Goal: Task Accomplishment & Management: Complete application form

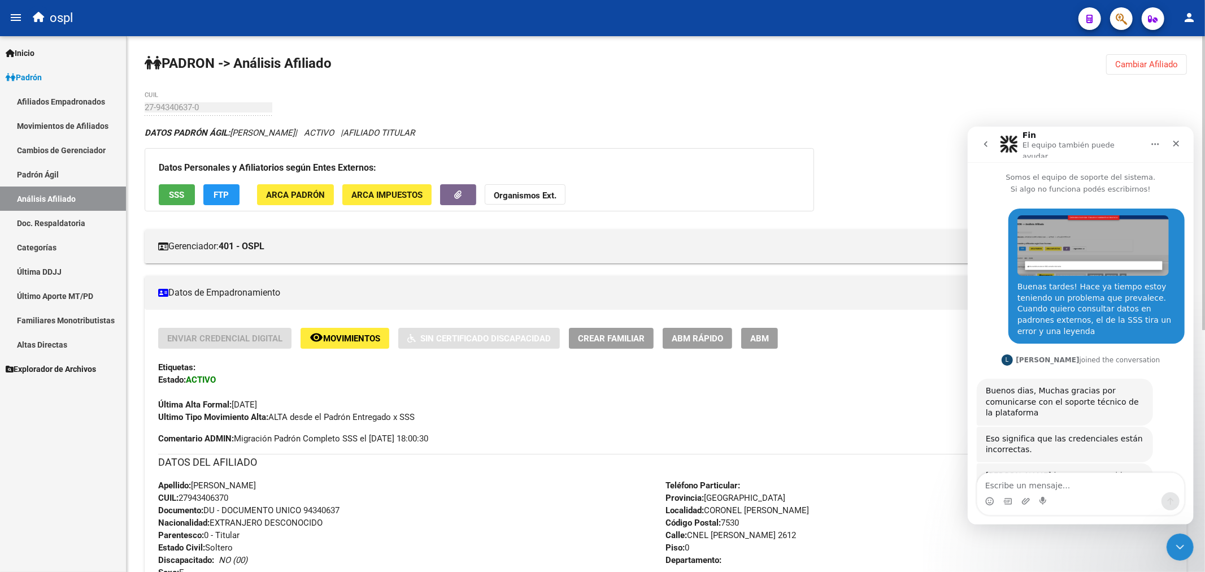
scroll to position [151, 0]
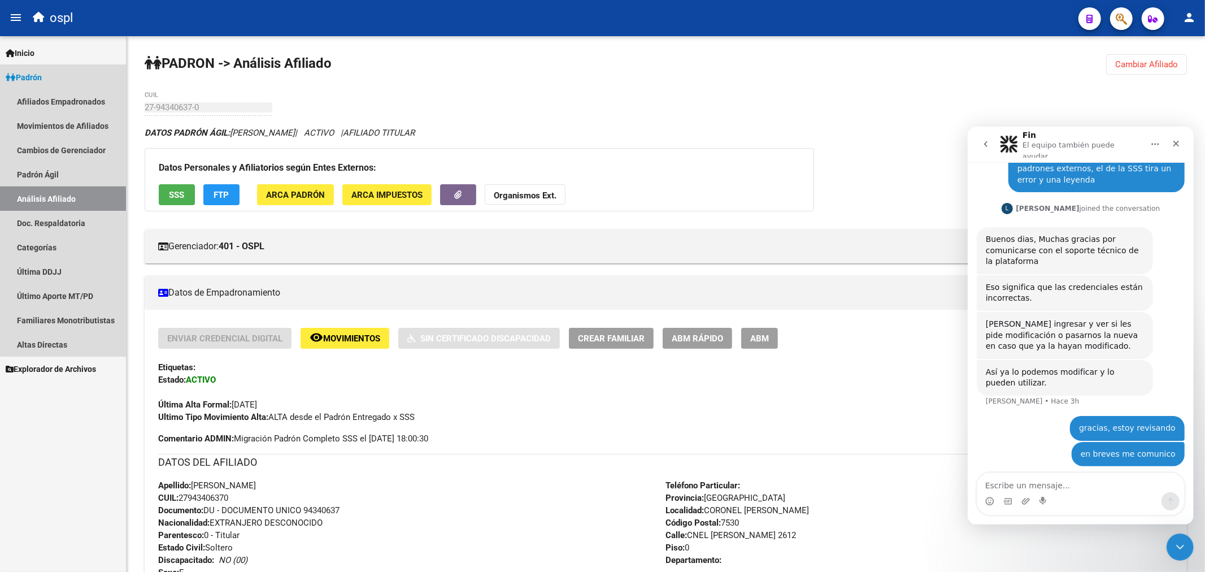
click at [64, 194] on link "Análisis Afiliado" at bounding box center [63, 198] width 126 height 24
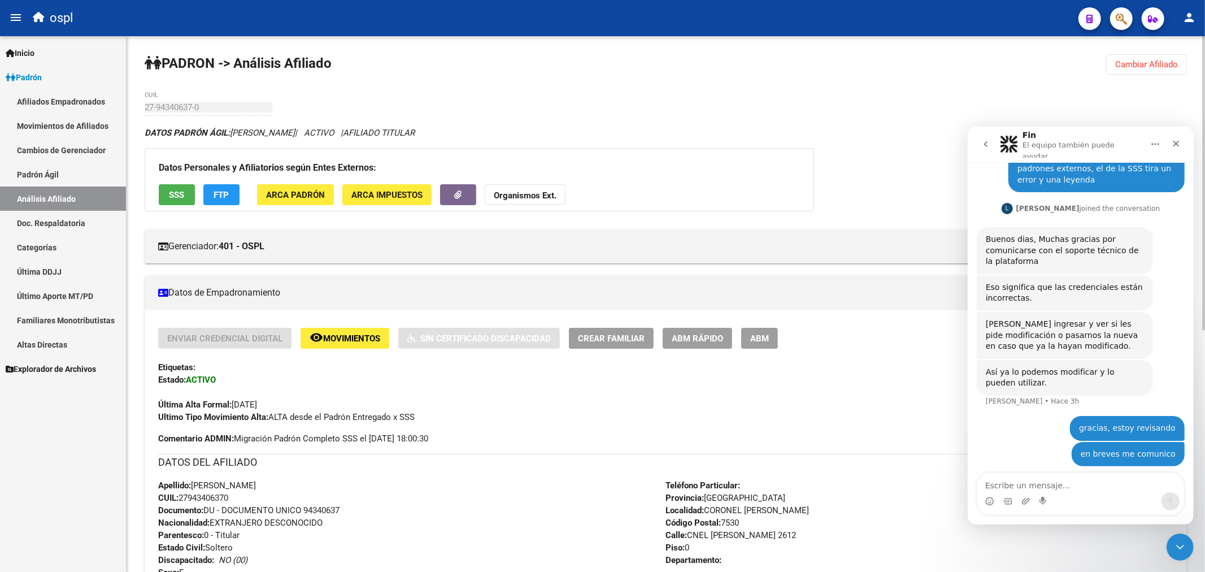
click at [1177, 64] on span "Cambiar Afiliado" at bounding box center [1146, 64] width 63 height 10
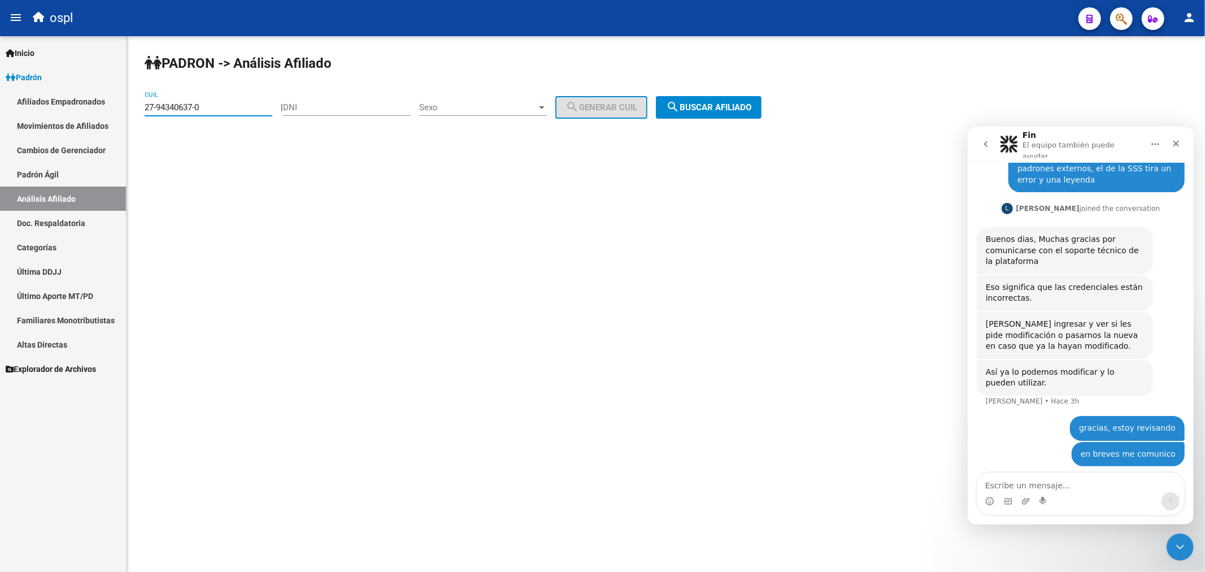
drag, startPoint x: 159, startPoint y: 106, endPoint x: 263, endPoint y: 94, distance: 105.3
click at [263, 94] on div "27-94340637-0 CUIL" at bounding box center [209, 104] width 128 height 24
type input "27-28828578-6"
click at [733, 107] on span "search Buscar afiliado" at bounding box center [708, 107] width 85 height 10
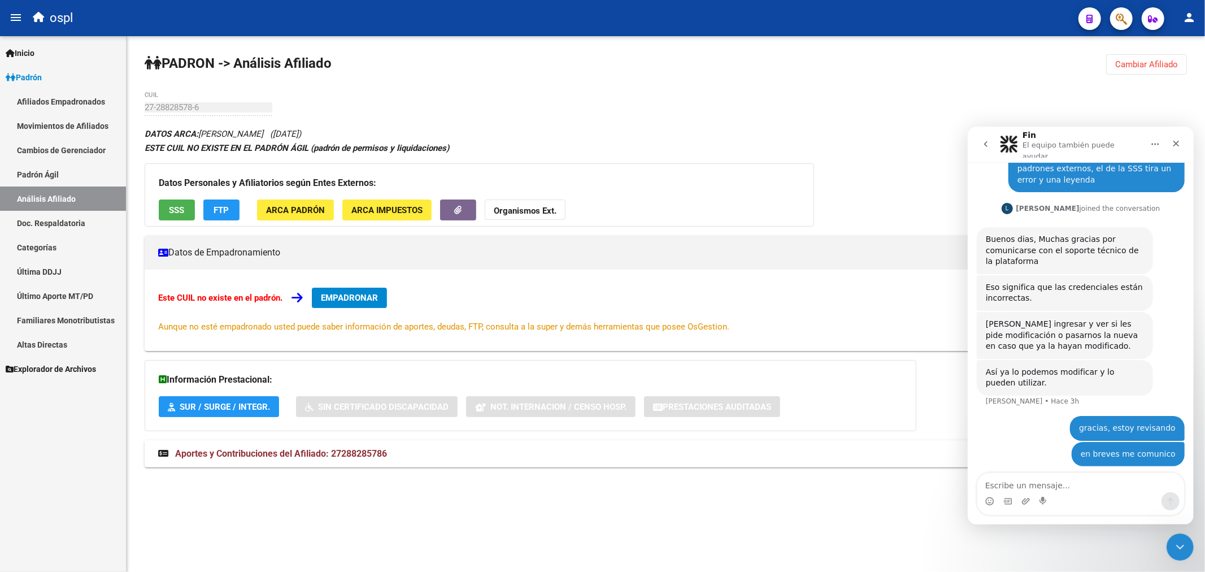
click at [334, 301] on span "EMPADRONAR" at bounding box center [349, 298] width 57 height 10
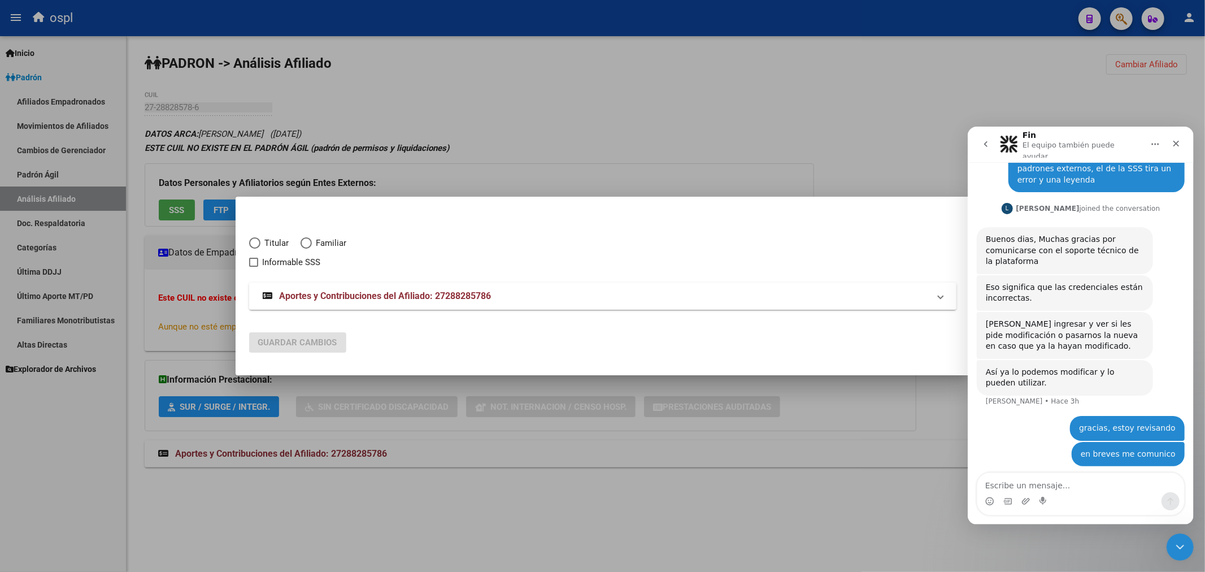
click at [266, 241] on span "Titular" at bounding box center [274, 243] width 29 height 13
click at [260, 241] on input "Titular" at bounding box center [254, 242] width 11 height 11
radio input "true"
checkbox input "true"
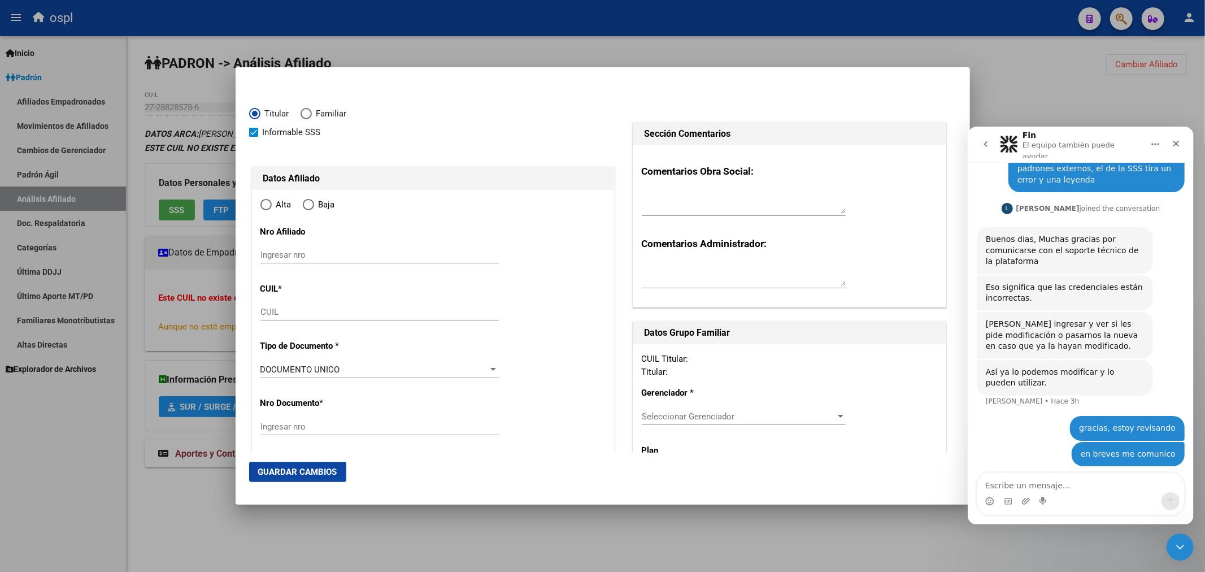
type input "27-28828578-6"
type input "28828578"
type input "[PERSON_NAME]"
type input "[DATE]"
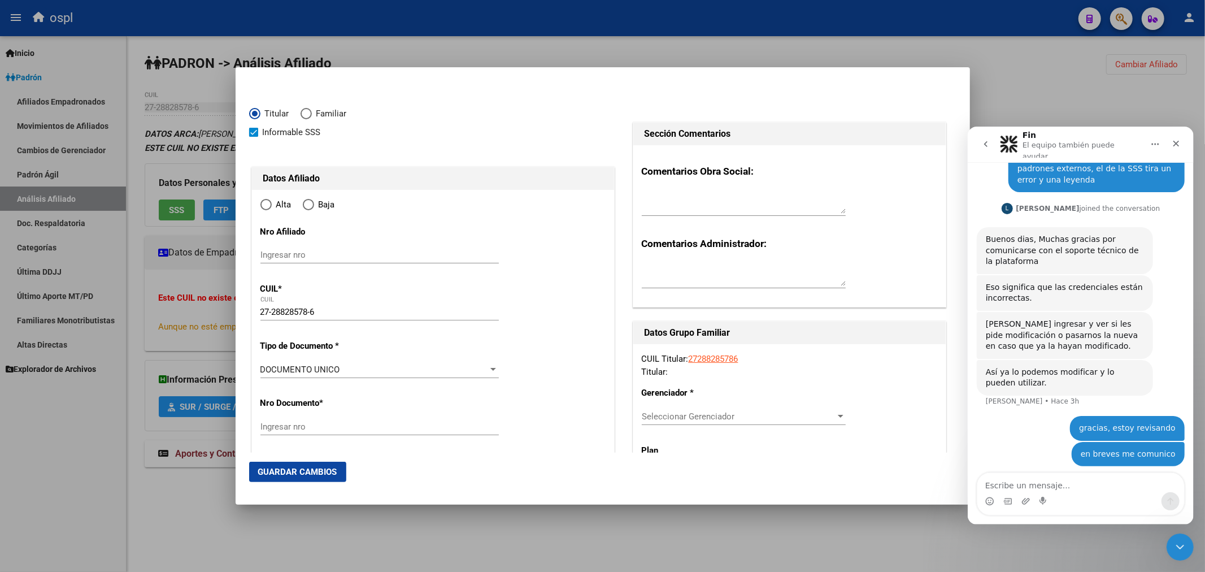
type input "MACHAGAI"
type input "3534"
type input "12 DE OCTUBRE"
radio input "true"
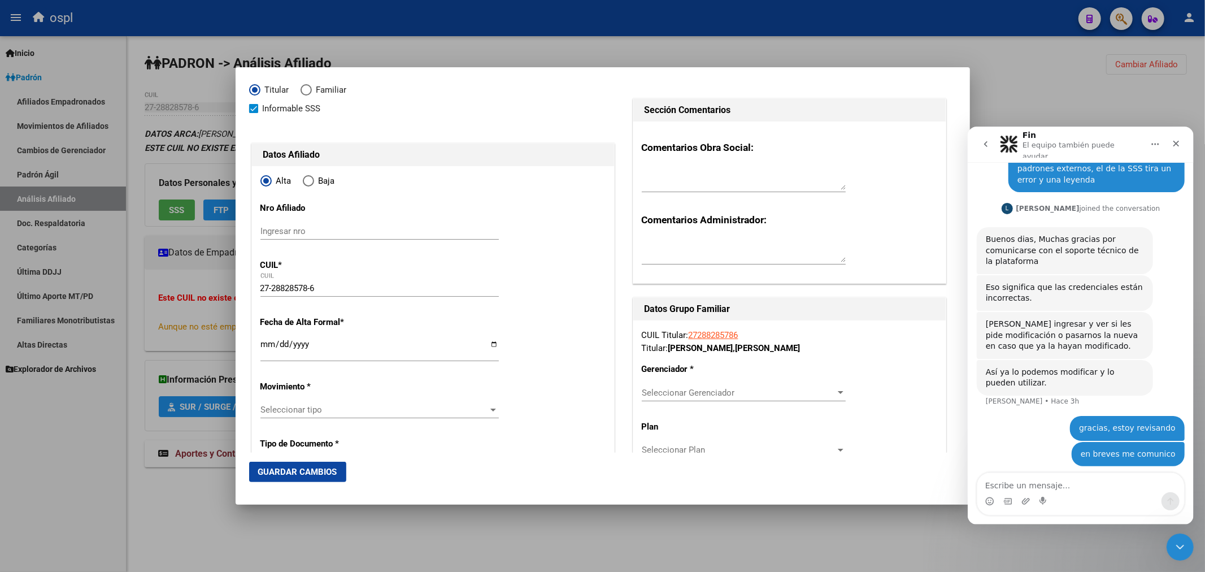
type input "MACHAGAI"
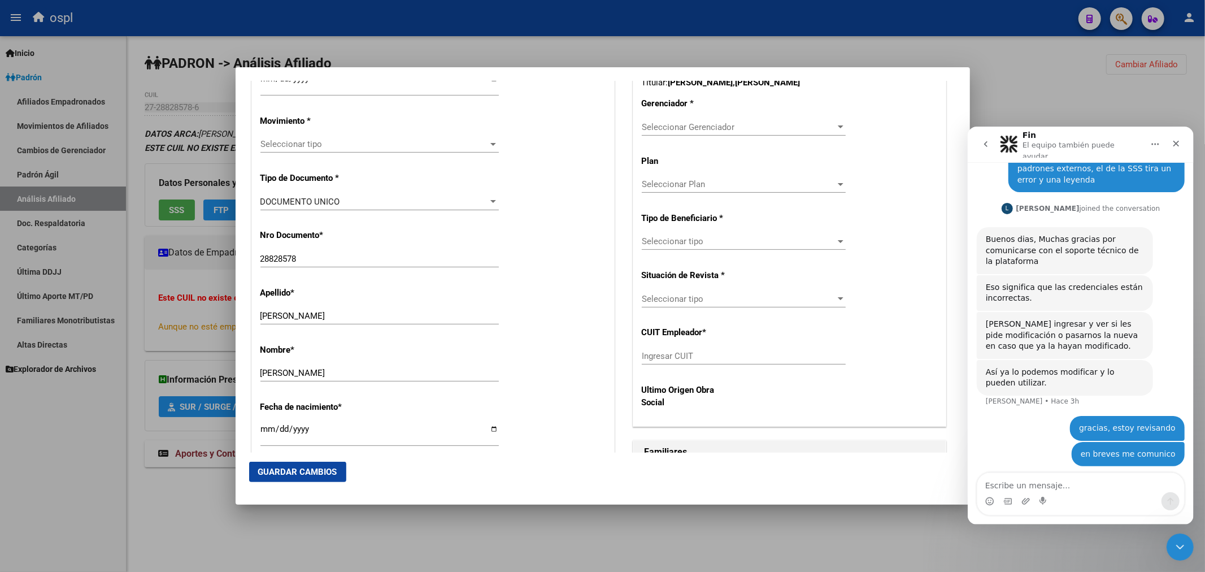
scroll to position [314, 0]
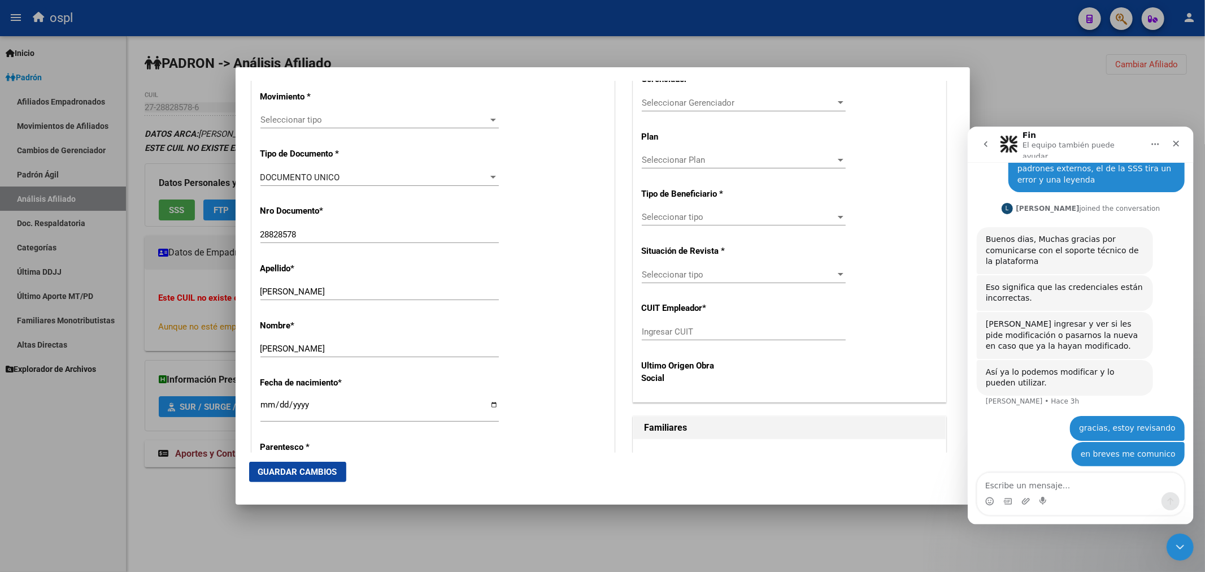
click at [986, 79] on div at bounding box center [602, 286] width 1205 height 572
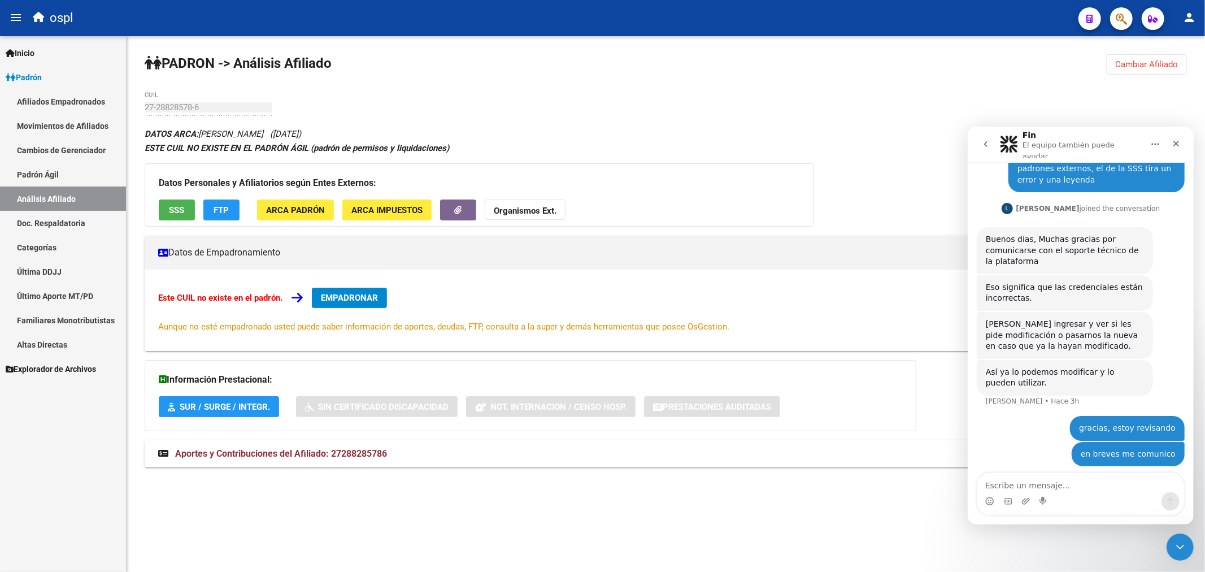
click at [1149, 63] on span "Cambiar Afiliado" at bounding box center [1146, 64] width 63 height 10
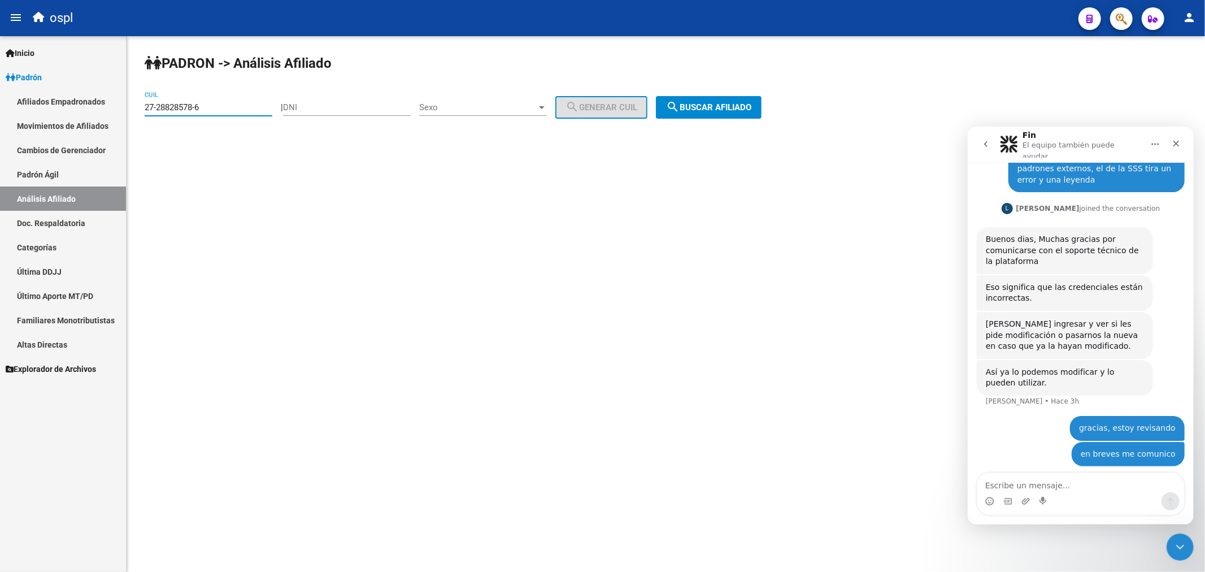
drag, startPoint x: 148, startPoint y: 109, endPoint x: 227, endPoint y: 92, distance: 80.9
click at [227, 92] on div "27-28828578-6 CUIL" at bounding box center [209, 104] width 128 height 24
click at [173, 110] on input "27-28828578-6" at bounding box center [209, 107] width 128 height 10
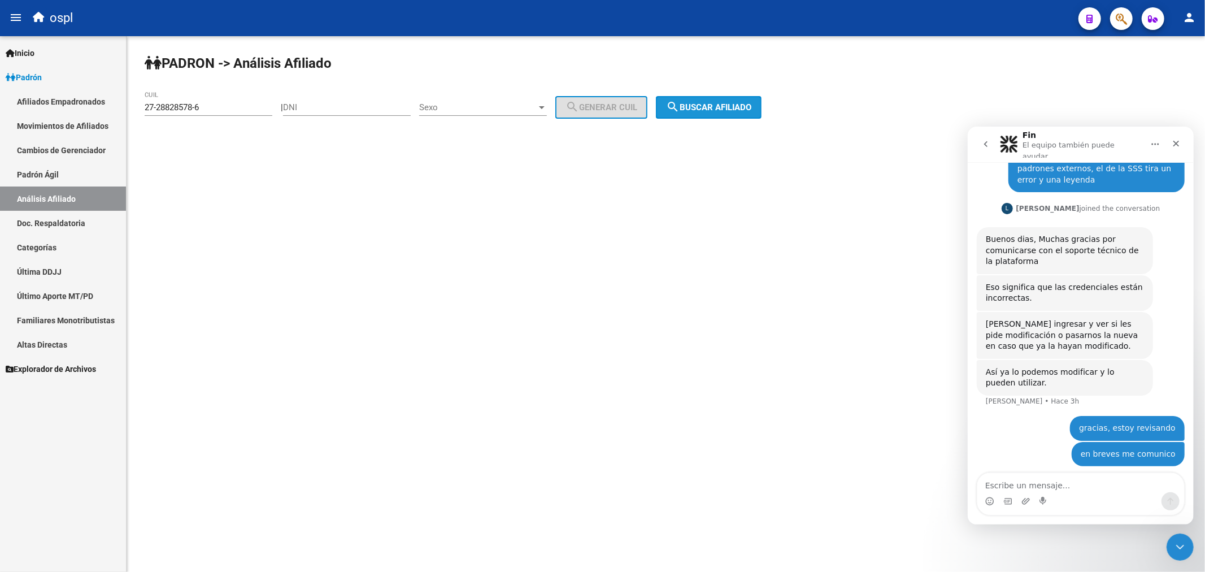
click at [680, 103] on mat-icon "search" at bounding box center [673, 107] width 14 height 14
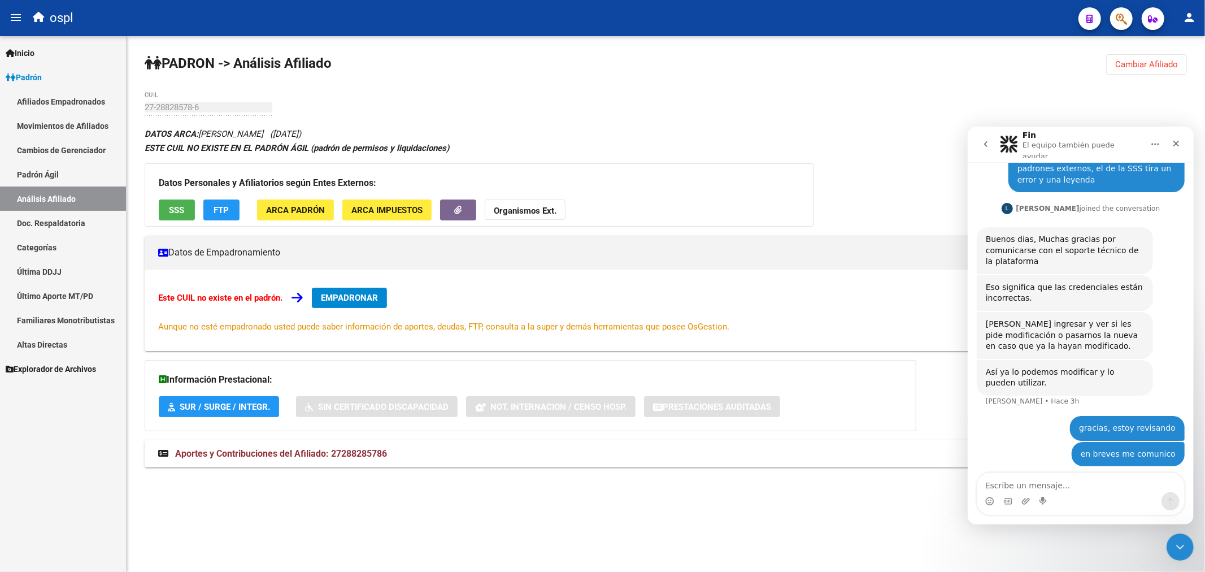
click at [220, 203] on button "FTP" at bounding box center [221, 209] width 36 height 21
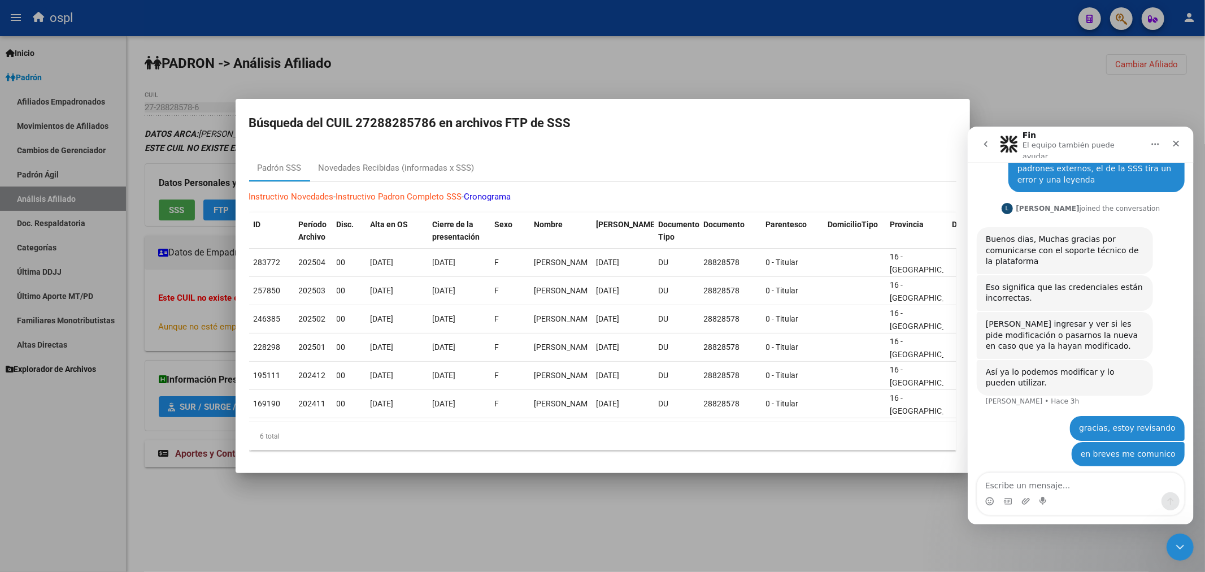
click at [650, 47] on div at bounding box center [602, 286] width 1205 height 572
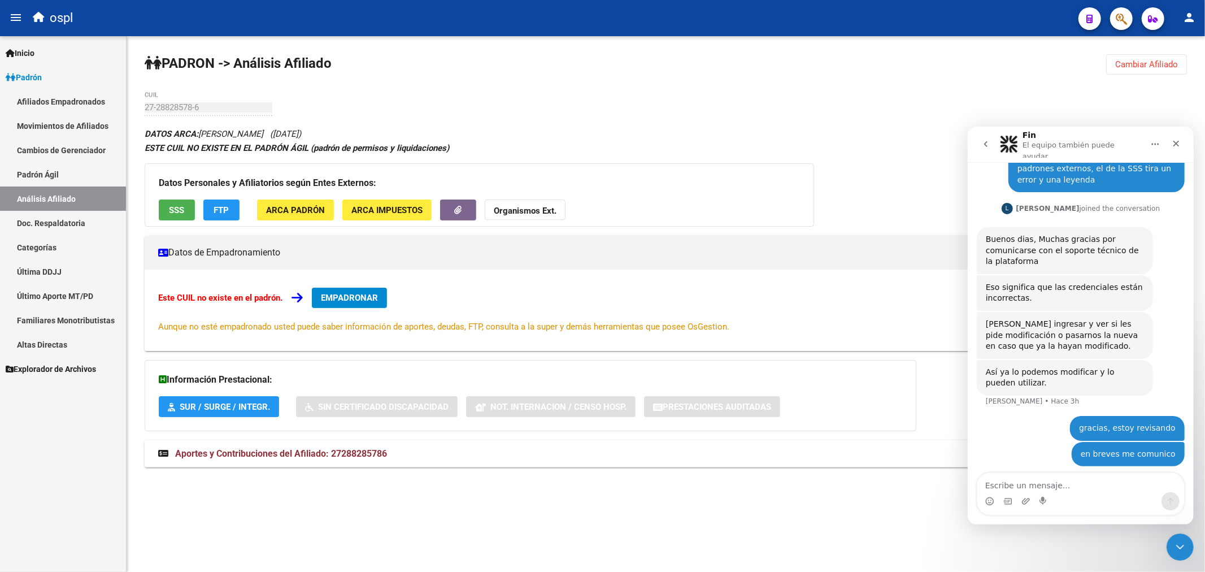
click at [190, 208] on button "SSS" at bounding box center [177, 209] width 36 height 21
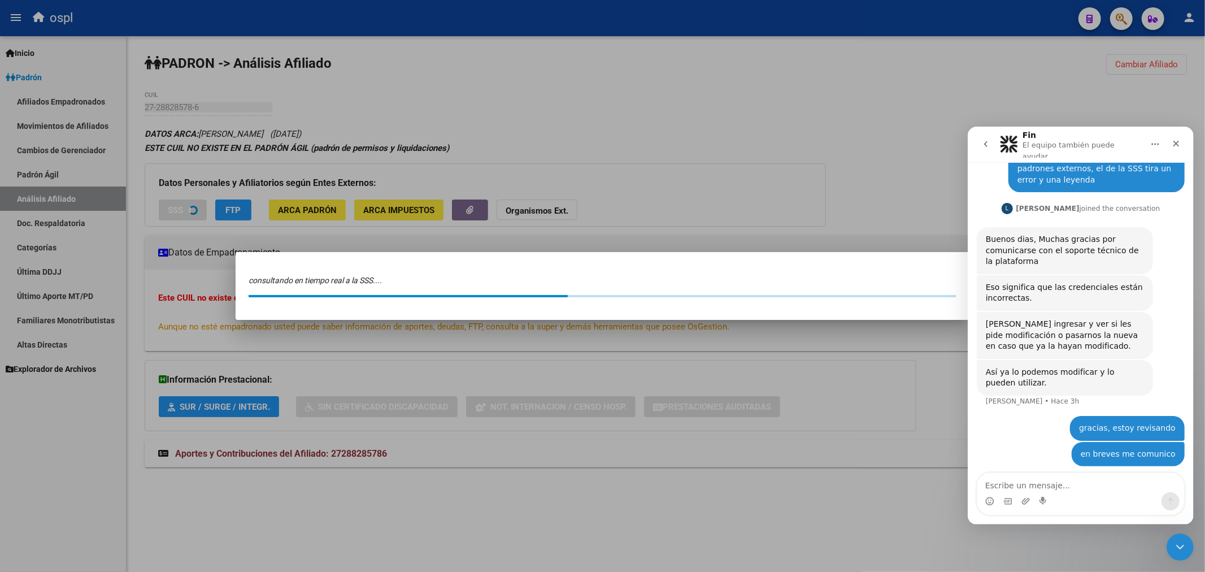
click at [449, 149] on div at bounding box center [602, 286] width 1205 height 572
